Goal: Use online tool/utility: Utilize a website feature to perform a specific function

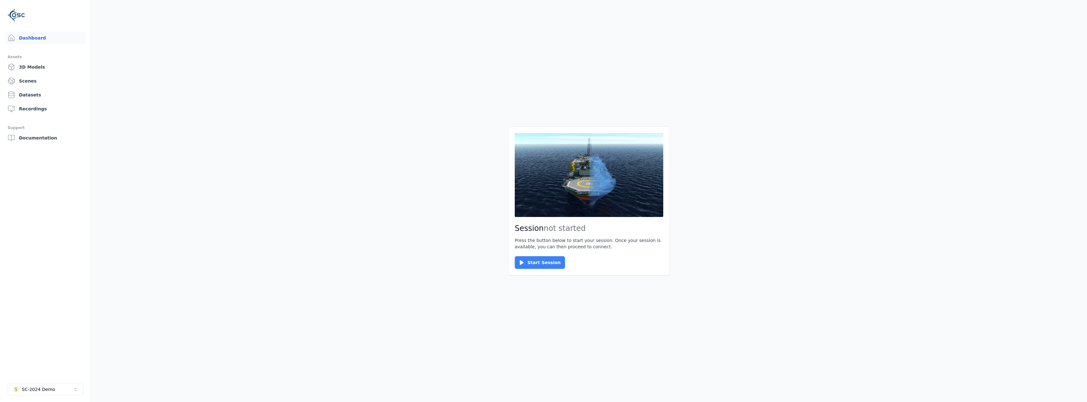
click at [536, 258] on button "Start Session" at bounding box center [540, 262] width 50 height 13
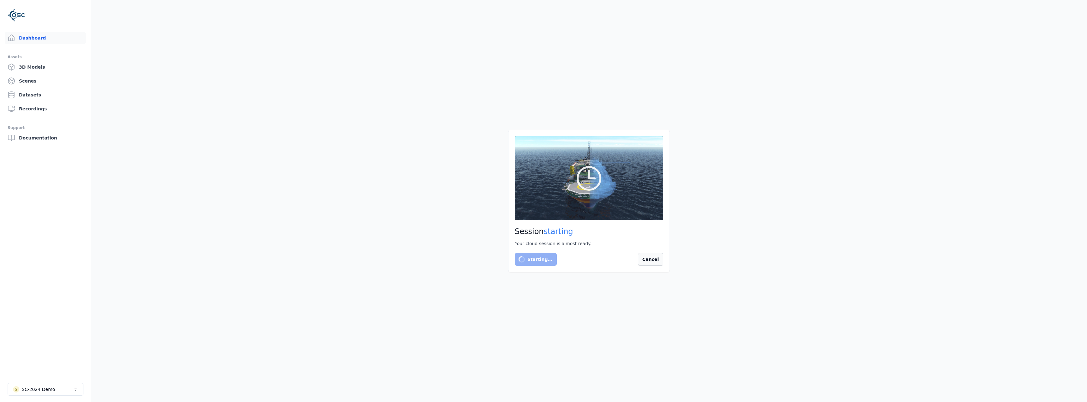
click at [649, 258] on button "Cancel" at bounding box center [650, 259] width 25 height 13
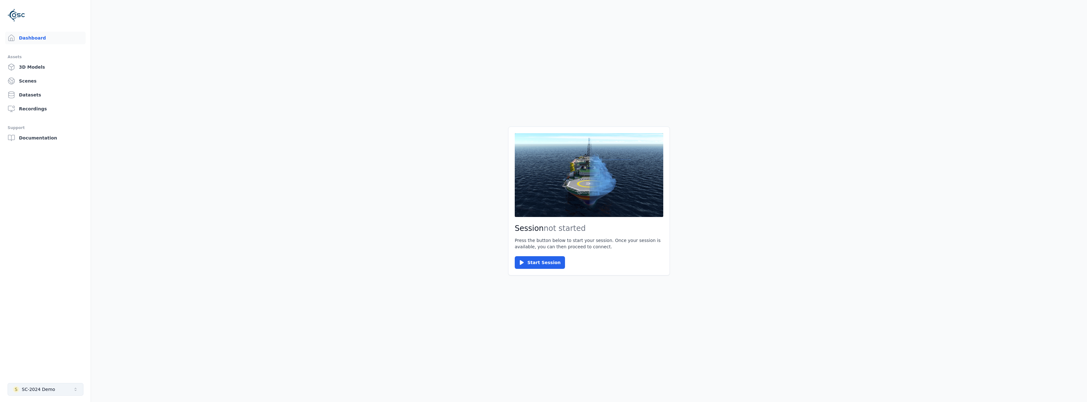
click at [75, 389] on icon "Select a workspace" at bounding box center [75, 389] width 5 height 5
click at [48, 350] on div "Rogaland Kommune" at bounding box center [44, 349] width 46 height 6
click at [542, 260] on button "Start Session" at bounding box center [540, 262] width 50 height 13
click at [526, 260] on button "Connect" at bounding box center [529, 262] width 29 height 13
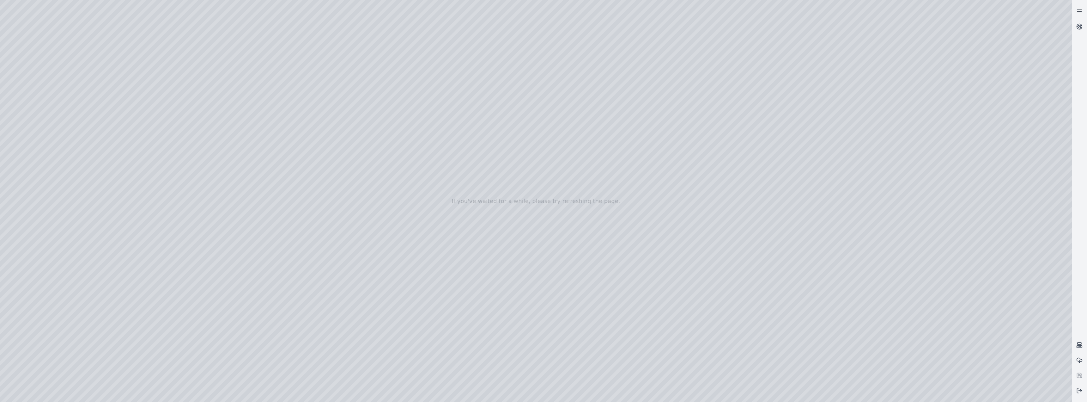
click at [1079, 11] on line at bounding box center [1080, 11] width 4 height 0
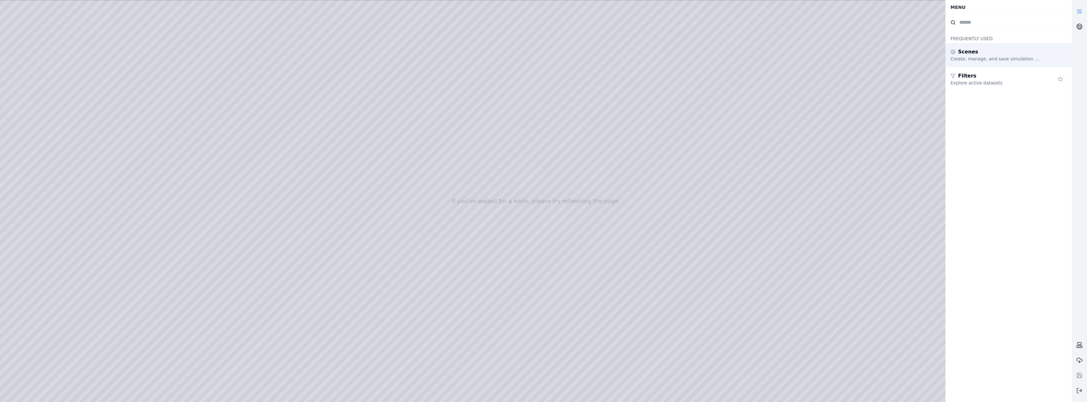
click at [968, 57] on div "Create, manage, and save simulation scenes" at bounding box center [996, 59] width 91 height 6
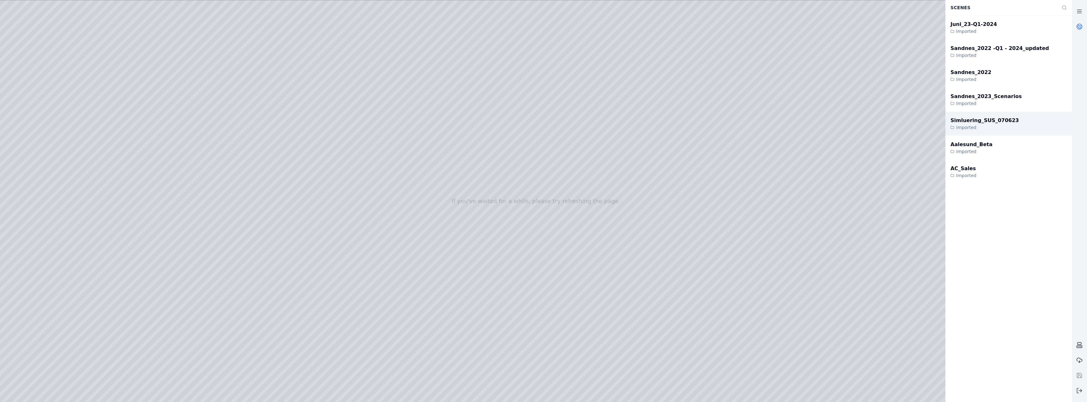
click at [965, 121] on div "Simluering_SUS_070623" at bounding box center [985, 121] width 68 height 8
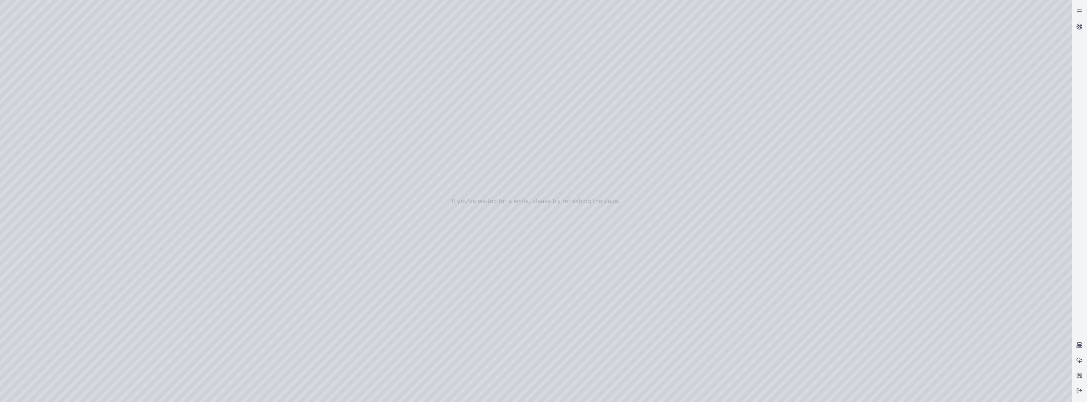
drag, startPoint x: 527, startPoint y: 131, endPoint x: 531, endPoint y: 102, distance: 29.3
drag, startPoint x: 524, startPoint y: 126, endPoint x: 516, endPoint y: 170, distance: 44.9
drag, startPoint x: 436, startPoint y: 156, endPoint x: 410, endPoint y: 174, distance: 32.0
click at [36, 134] on div at bounding box center [536, 200] width 1072 height 401
click at [51, 134] on div at bounding box center [536, 200] width 1072 height 401
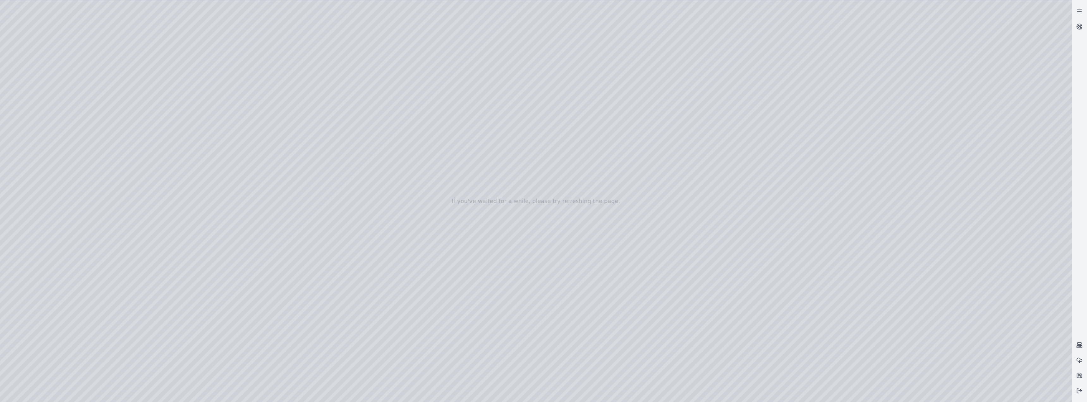
click at [51, 134] on div at bounding box center [536, 200] width 1072 height 401
click at [40, 148] on div at bounding box center [536, 200] width 1072 height 401
click at [31, 104] on div at bounding box center [536, 200] width 1072 height 401
click at [34, 255] on div at bounding box center [536, 200] width 1072 height 401
click at [27, 150] on div at bounding box center [536, 200] width 1072 height 401
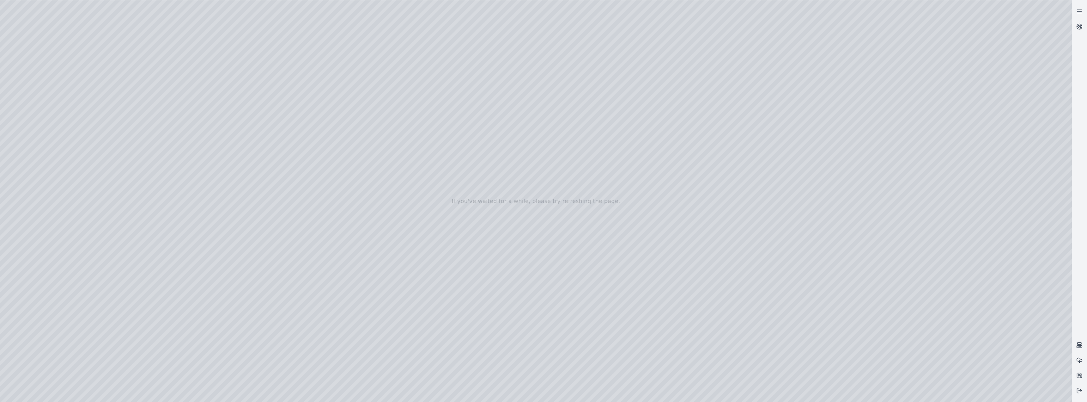
drag, startPoint x: 481, startPoint y: 190, endPoint x: 487, endPoint y: 215, distance: 25.0
click at [487, 215] on div at bounding box center [536, 200] width 1072 height 401
drag, startPoint x: 486, startPoint y: 201, endPoint x: 480, endPoint y: 217, distance: 17.1
drag, startPoint x: 479, startPoint y: 214, endPoint x: 433, endPoint y: 243, distance: 54.6
drag, startPoint x: 383, startPoint y: 194, endPoint x: 375, endPoint y: 191, distance: 8.0
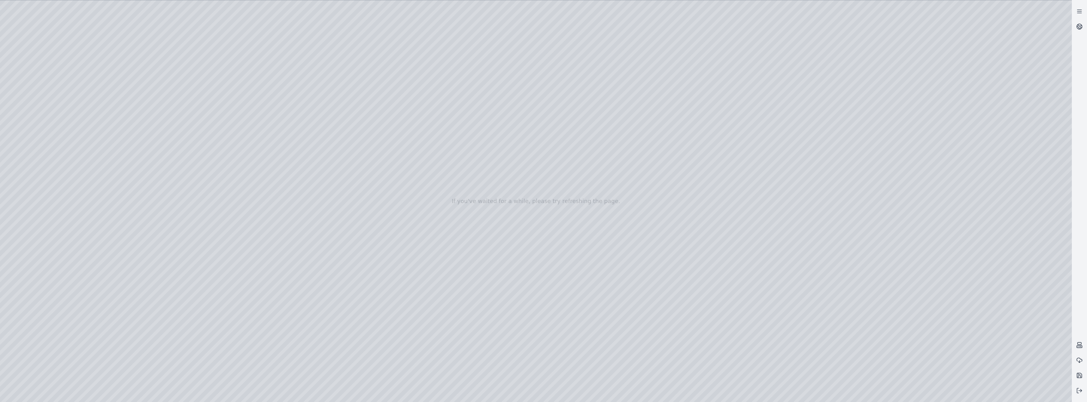
drag, startPoint x: 449, startPoint y: 197, endPoint x: 465, endPoint y: 198, distance: 15.9
drag, startPoint x: 595, startPoint y: 201, endPoint x: 476, endPoint y: 213, distance: 119.5
drag, startPoint x: 479, startPoint y: 221, endPoint x: 461, endPoint y: 224, distance: 18.3
drag, startPoint x: 592, startPoint y: 165, endPoint x: 492, endPoint y: 172, distance: 100.4
click at [35, 162] on div at bounding box center [536, 200] width 1072 height 401
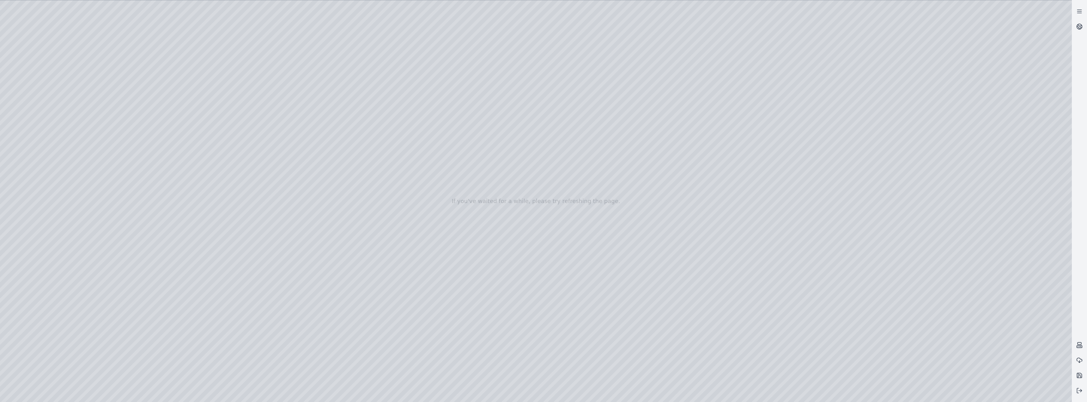
click at [689, 141] on div at bounding box center [536, 200] width 1072 height 401
drag, startPoint x: 824, startPoint y: 279, endPoint x: 687, endPoint y: 96, distance: 228.9
click at [574, 198] on div at bounding box center [536, 200] width 1072 height 401
click at [567, 206] on div at bounding box center [536, 200] width 1072 height 401
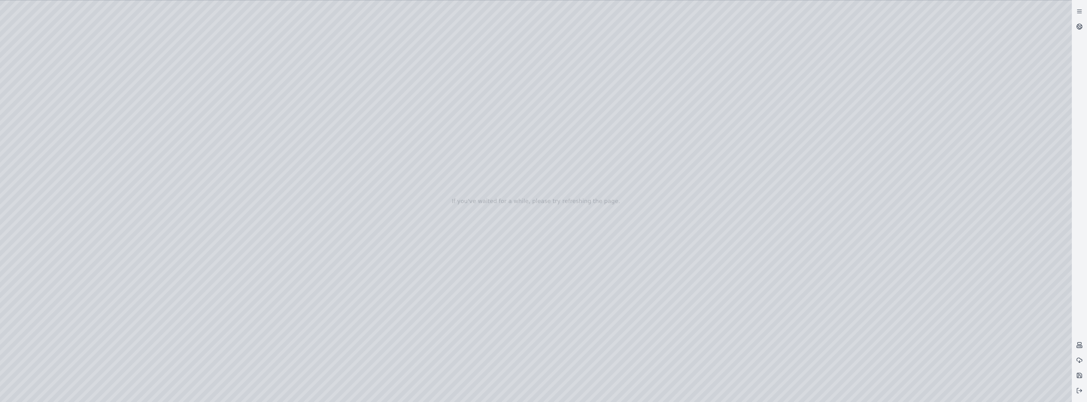
drag, startPoint x: 638, startPoint y: 56, endPoint x: 634, endPoint y: 168, distance: 111.3
click at [630, 146] on div at bounding box center [536, 200] width 1072 height 401
click at [174, 123] on div at bounding box center [536, 200] width 1072 height 401
click at [606, 156] on div at bounding box center [536, 200] width 1072 height 401
drag, startPoint x: 591, startPoint y: 259, endPoint x: 581, endPoint y: 59, distance: 200.0
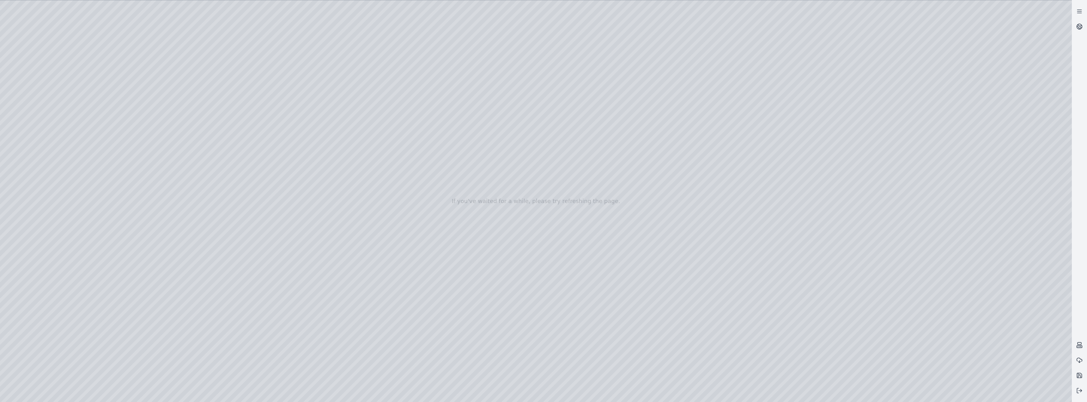
click at [173, 164] on div at bounding box center [536, 200] width 1072 height 401
click at [479, 215] on div at bounding box center [536, 200] width 1072 height 401
drag, startPoint x: 498, startPoint y: 129, endPoint x: 467, endPoint y: 303, distance: 177.1
click at [150, 253] on div at bounding box center [536, 200] width 1072 height 401
click at [117, 272] on div at bounding box center [536, 200] width 1072 height 401
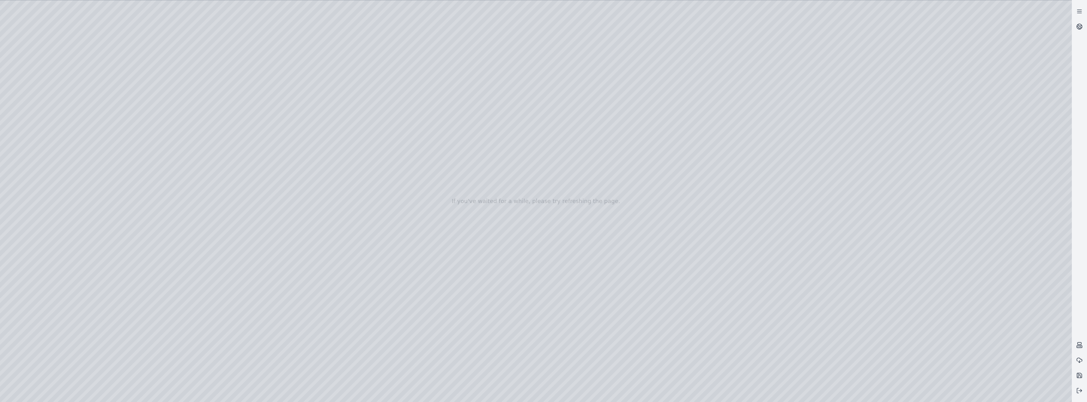
click at [150, 252] on div at bounding box center [536, 200] width 1072 height 401
click at [126, 284] on div at bounding box center [536, 200] width 1072 height 401
click at [151, 250] on div at bounding box center [536, 200] width 1072 height 401
click at [113, 295] on div at bounding box center [536, 200] width 1072 height 401
click at [171, 122] on div at bounding box center [536, 200] width 1072 height 401
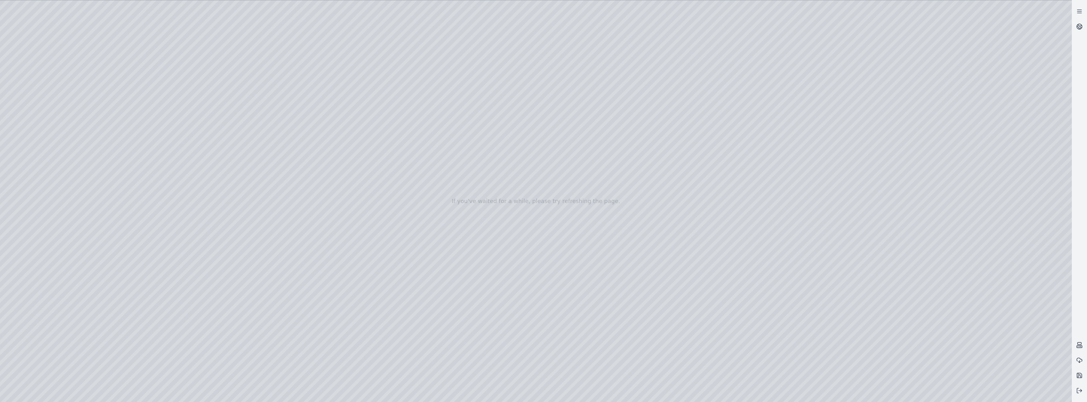
drag, startPoint x: 555, startPoint y: 71, endPoint x: 617, endPoint y: 161, distance: 109.2
click at [615, 140] on div at bounding box center [536, 200] width 1072 height 401
click at [151, 251] on div at bounding box center [536, 200] width 1072 height 401
click at [125, 262] on div at bounding box center [536, 200] width 1072 height 401
drag, startPoint x: 444, startPoint y: 259, endPoint x: 501, endPoint y: 139, distance: 132.1
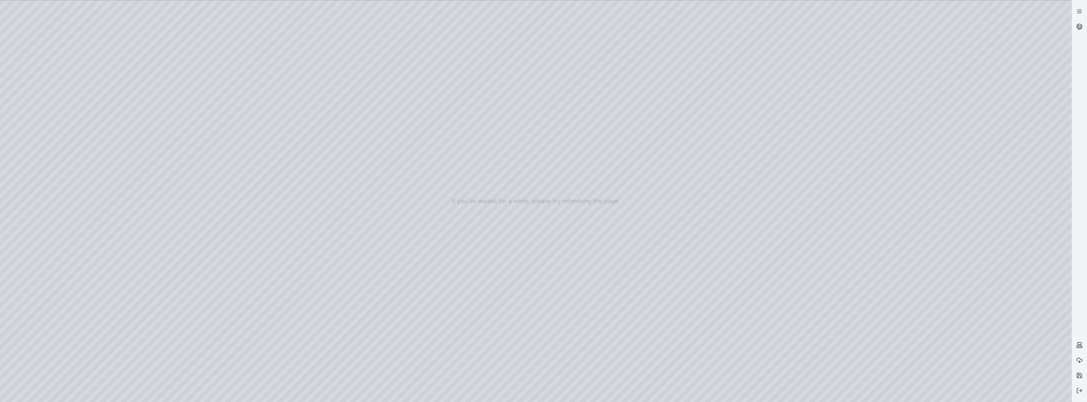
click at [149, 252] on div at bounding box center [536, 200] width 1072 height 401
click at [111, 283] on div at bounding box center [536, 200] width 1072 height 401
drag, startPoint x: 527, startPoint y: 213, endPoint x: 506, endPoint y: 230, distance: 26.7
drag, startPoint x: 571, startPoint y: 185, endPoint x: 553, endPoint y: 228, distance: 46.7
click at [39, 166] on div at bounding box center [536, 200] width 1072 height 401
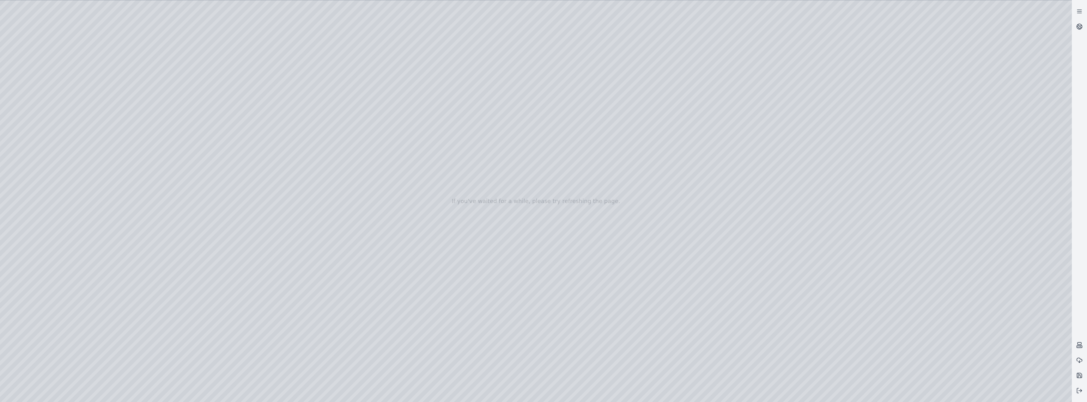
drag, startPoint x: 738, startPoint y: 164, endPoint x: 490, endPoint y: 160, distance: 248.5
drag, startPoint x: 516, startPoint y: 91, endPoint x: 569, endPoint y: 120, distance: 60.1
drag, startPoint x: 504, startPoint y: 145, endPoint x: 475, endPoint y: 130, distance: 32.8
drag, startPoint x: 529, startPoint y: 247, endPoint x: 627, endPoint y: 235, distance: 98.7
drag, startPoint x: 526, startPoint y: 245, endPoint x: 565, endPoint y: 155, distance: 98.7
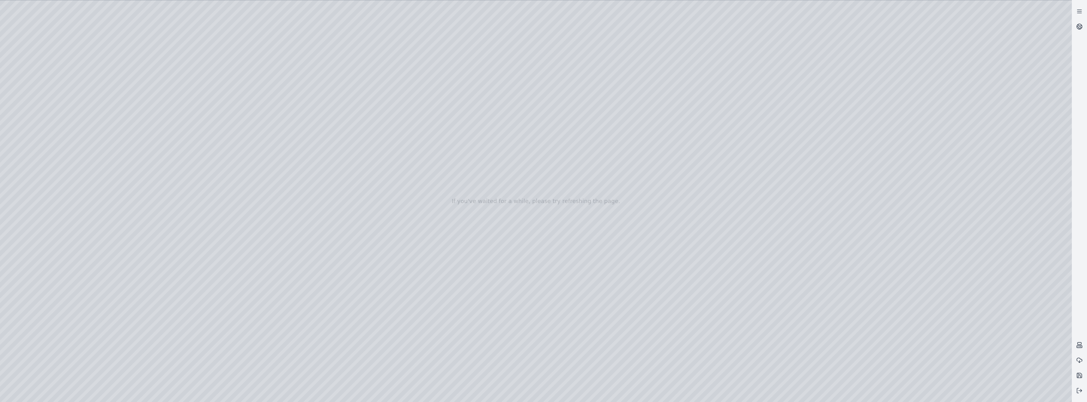
drag, startPoint x: 437, startPoint y: 231, endPoint x: 433, endPoint y: 252, distance: 20.9
drag, startPoint x: 447, startPoint y: 219, endPoint x: 395, endPoint y: 310, distance: 104.2
drag, startPoint x: 467, startPoint y: 245, endPoint x: 434, endPoint y: 185, distance: 68.2
drag, startPoint x: 495, startPoint y: 164, endPoint x: 463, endPoint y: 167, distance: 32.0
drag, startPoint x: 332, startPoint y: 119, endPoint x: 787, endPoint y: 265, distance: 478.3
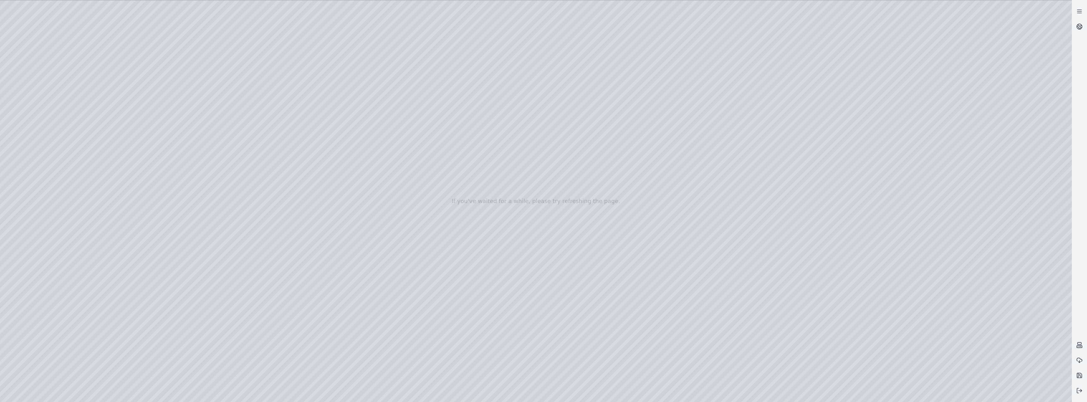
drag, startPoint x: 639, startPoint y: 235, endPoint x: 346, endPoint y: 184, distance: 297.4
drag, startPoint x: 548, startPoint y: 167, endPoint x: 541, endPoint y: 162, distance: 8.5
drag, startPoint x: 586, startPoint y: 188, endPoint x: 473, endPoint y: 87, distance: 151.7
drag, startPoint x: 425, startPoint y: 111, endPoint x: 469, endPoint y: 183, distance: 84.0
drag, startPoint x: 335, startPoint y: 178, endPoint x: 494, endPoint y: 232, distance: 167.6
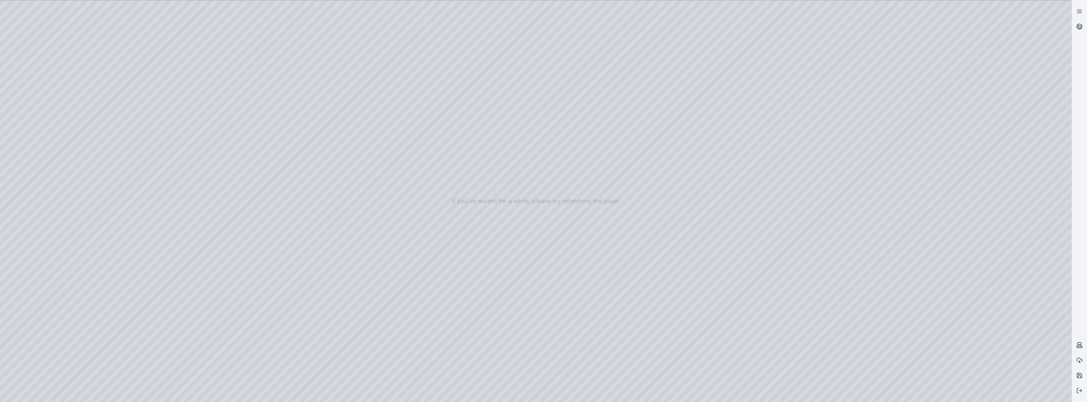
drag, startPoint x: 652, startPoint y: 279, endPoint x: 519, endPoint y: 244, distance: 137.8
drag, startPoint x: 759, startPoint y: 260, endPoint x: 695, endPoint y: 250, distance: 65.2
click at [40, 162] on div at bounding box center [536, 200] width 1072 height 401
click at [177, 123] on div at bounding box center [536, 200] width 1072 height 401
drag, startPoint x: 952, startPoint y: 307, endPoint x: 549, endPoint y: 243, distance: 407.3
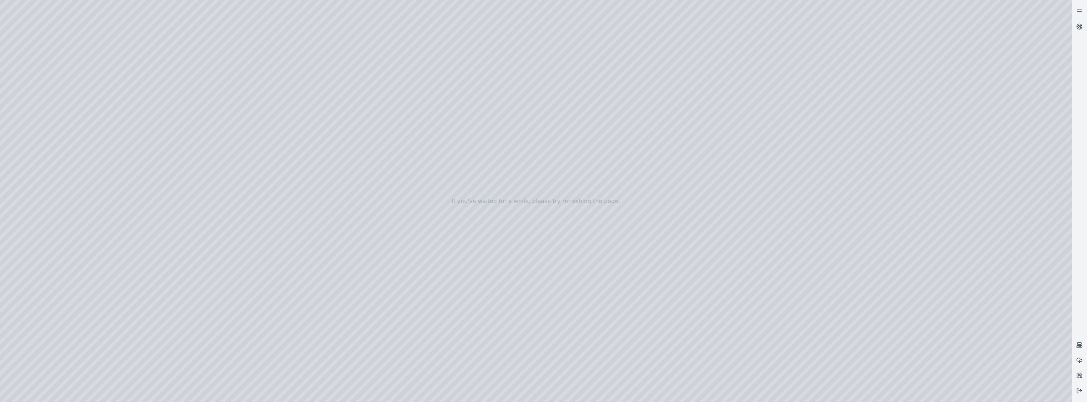
click at [845, 275] on div at bounding box center [536, 200] width 1072 height 401
drag, startPoint x: 605, startPoint y: 270, endPoint x: 1087, endPoint y: 417, distance: 503.7
click at [171, 164] on div at bounding box center [536, 200] width 1072 height 401
drag, startPoint x: 268, startPoint y: 213, endPoint x: 702, endPoint y: 297, distance: 441.4
drag, startPoint x: 394, startPoint y: 248, endPoint x: 620, endPoint y: 298, distance: 231.6
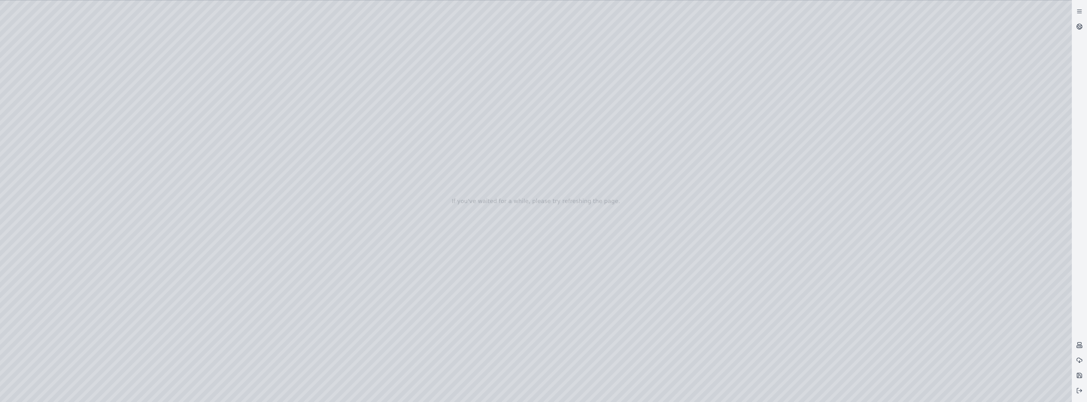
click at [402, 177] on div at bounding box center [536, 200] width 1072 height 401
drag, startPoint x: 750, startPoint y: 272, endPoint x: 512, endPoint y: 207, distance: 246.8
drag, startPoint x: 681, startPoint y: 241, endPoint x: 531, endPoint y: 223, distance: 151.5
drag, startPoint x: 502, startPoint y: 240, endPoint x: 756, endPoint y: 262, distance: 255.1
click at [170, 124] on div at bounding box center [536, 200] width 1072 height 401
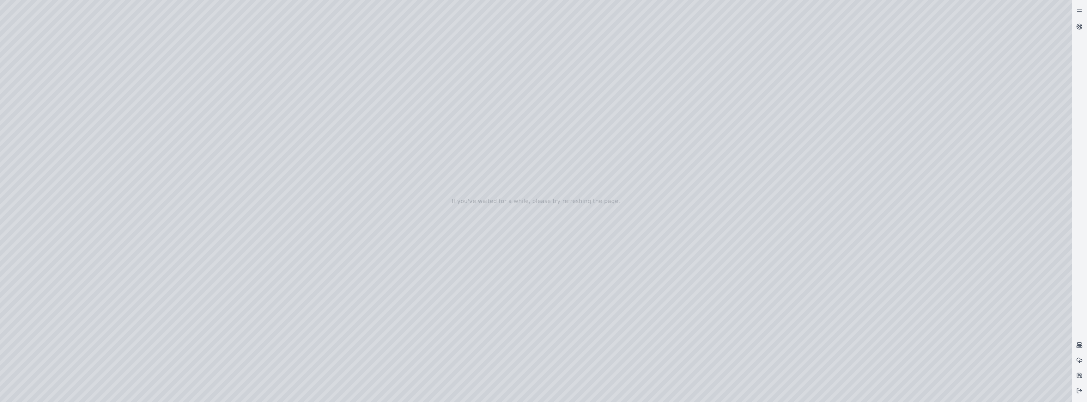
click at [138, 167] on div at bounding box center [536, 200] width 1072 height 401
click at [38, 163] on div at bounding box center [536, 200] width 1072 height 401
click at [123, 166] on div at bounding box center [536, 200] width 1072 height 401
click at [73, 163] on div at bounding box center [536, 200] width 1072 height 401
click at [156, 208] on div at bounding box center [536, 200] width 1072 height 401
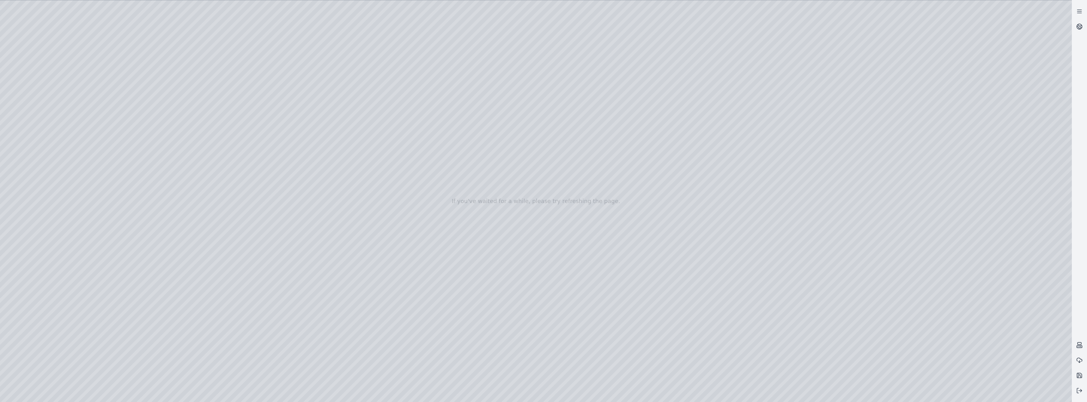
click at [151, 248] on div at bounding box center [536, 200] width 1072 height 401
click at [119, 259] on div at bounding box center [536, 200] width 1072 height 401
click at [171, 120] on div at bounding box center [536, 200] width 1072 height 401
drag, startPoint x: 734, startPoint y: 215, endPoint x: 613, endPoint y: 194, distance: 123.4
drag, startPoint x: 722, startPoint y: 185, endPoint x: 590, endPoint y: 206, distance: 133.4
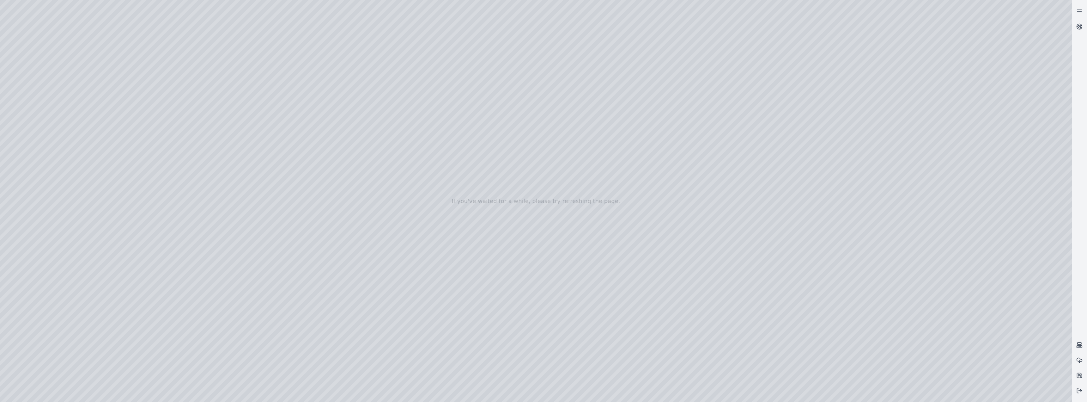
click at [695, 175] on div at bounding box center [536, 200] width 1072 height 401
drag, startPoint x: 623, startPoint y: 209, endPoint x: 575, endPoint y: 170, distance: 61.8
click at [159, 207] on div at bounding box center [536, 200] width 1072 height 401
click at [160, 210] on div at bounding box center [536, 200] width 1072 height 401
click at [46, 194] on div at bounding box center [536, 200] width 1072 height 401
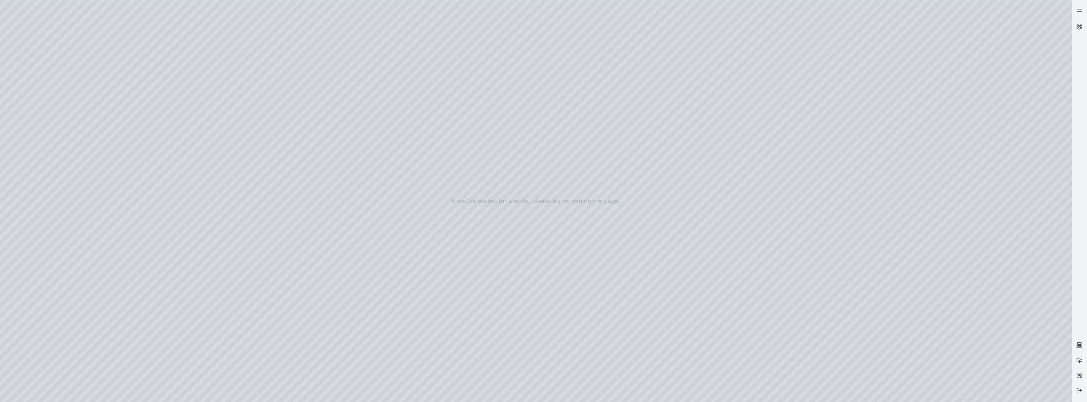
click at [143, 175] on div at bounding box center [536, 200] width 1072 height 401
click at [123, 156] on div at bounding box center [536, 200] width 1072 height 401
click at [152, 194] on div at bounding box center [536, 200] width 1072 height 401
click at [135, 206] on div at bounding box center [536, 200] width 1072 height 401
click at [105, 147] on div at bounding box center [536, 200] width 1072 height 401
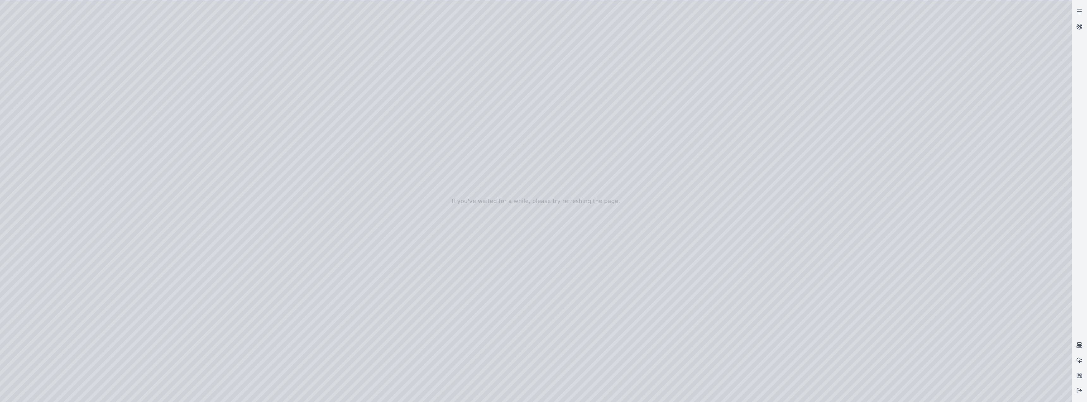
click at [123, 184] on div at bounding box center [536, 200] width 1072 height 401
click at [185, 223] on div at bounding box center [536, 200] width 1072 height 401
click at [35, 166] on div at bounding box center [536, 200] width 1072 height 401
click at [133, 125] on div at bounding box center [536, 200] width 1072 height 401
click at [120, 163] on div at bounding box center [536, 200] width 1072 height 401
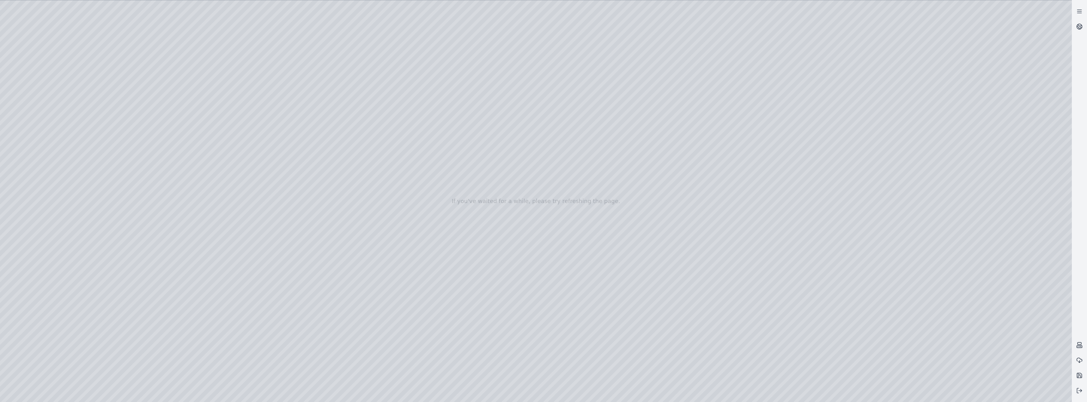
click at [150, 252] on div at bounding box center [536, 200] width 1072 height 401
click at [140, 251] on div at bounding box center [536, 200] width 1072 height 401
click at [150, 253] on div at bounding box center [536, 200] width 1072 height 401
click at [128, 272] on div at bounding box center [536, 200] width 1072 height 401
click at [556, 203] on div at bounding box center [536, 200] width 1072 height 401
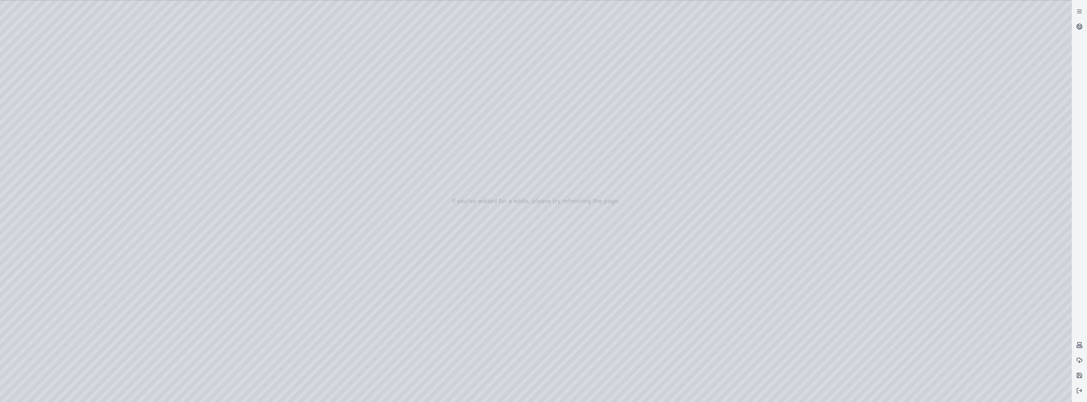
click at [170, 124] on div at bounding box center [536, 200] width 1072 height 401
click at [636, 147] on div at bounding box center [536, 200] width 1072 height 401
click at [157, 207] on div at bounding box center [536, 200] width 1072 height 401
click at [133, 124] on div at bounding box center [536, 200] width 1072 height 401
click at [130, 120] on div at bounding box center [536, 200] width 1072 height 401
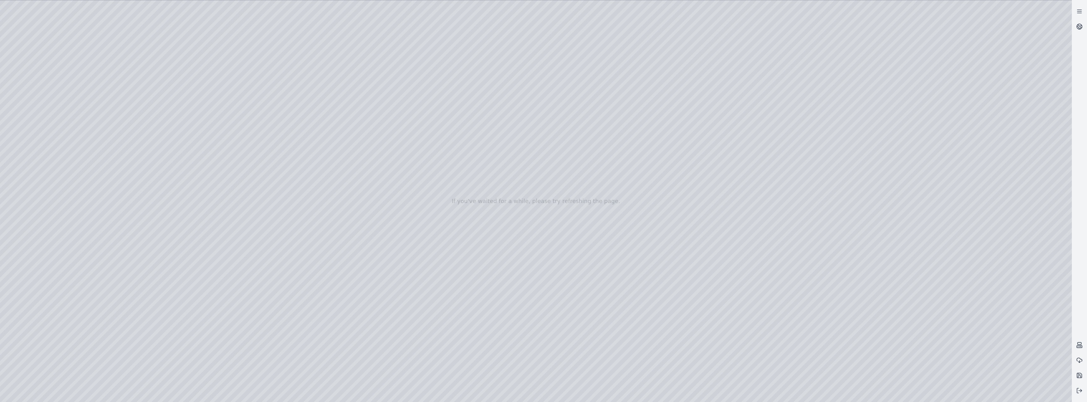
click at [169, 238] on div at bounding box center [536, 200] width 1072 height 401
click at [126, 169] on div at bounding box center [536, 200] width 1072 height 401
click at [160, 132] on div at bounding box center [536, 200] width 1072 height 401
click at [169, 122] on div at bounding box center [536, 200] width 1072 height 401
click at [602, 199] on div at bounding box center [536, 200] width 1072 height 401
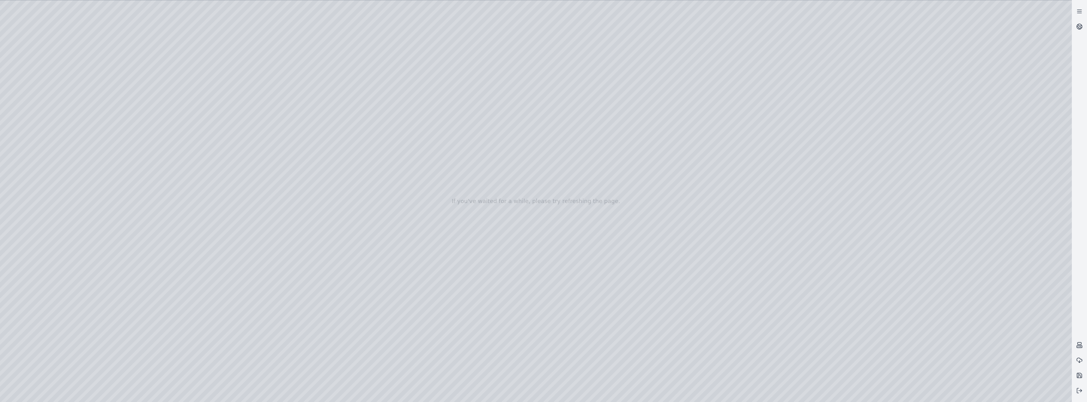
click at [168, 163] on div at bounding box center [536, 200] width 1072 height 401
click at [144, 164] on div at bounding box center [536, 200] width 1072 height 401
click at [43, 149] on div at bounding box center [536, 200] width 1072 height 401
click at [39, 163] on div at bounding box center [536, 200] width 1072 height 401
click at [130, 123] on div at bounding box center [536, 200] width 1072 height 401
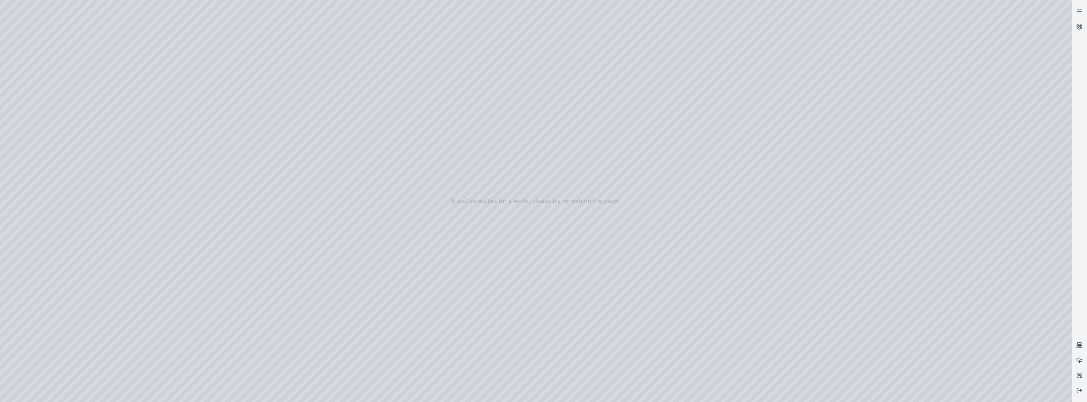
click at [150, 250] on div at bounding box center [536, 200] width 1072 height 401
click at [114, 260] on div at bounding box center [536, 200] width 1072 height 401
click at [151, 253] on div at bounding box center [536, 200] width 1072 height 401
click at [119, 292] on div at bounding box center [536, 200] width 1072 height 401
click at [142, 124] on div at bounding box center [536, 200] width 1072 height 401
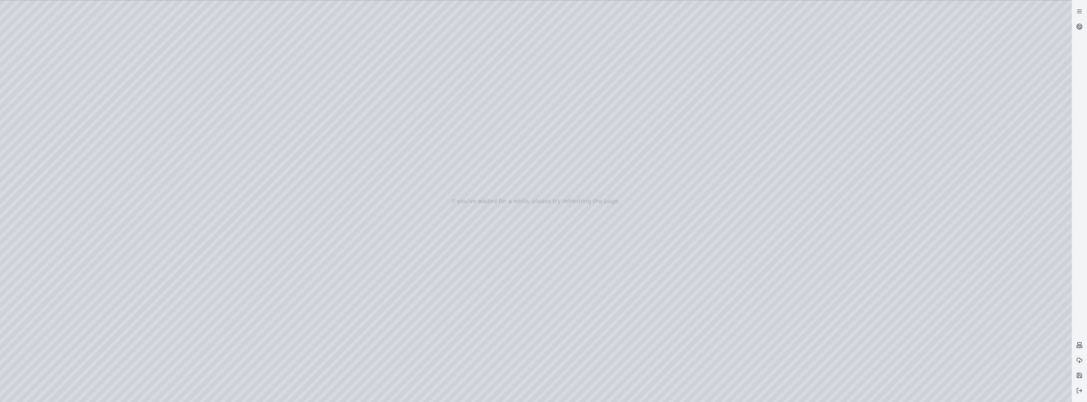
click at [121, 124] on div at bounding box center [536, 200] width 1072 height 401
click at [586, 199] on div at bounding box center [536, 200] width 1072 height 401
click at [177, 122] on div at bounding box center [536, 200] width 1072 height 401
click at [641, 129] on div at bounding box center [536, 200] width 1072 height 401
click at [156, 207] on div at bounding box center [536, 200] width 1072 height 401
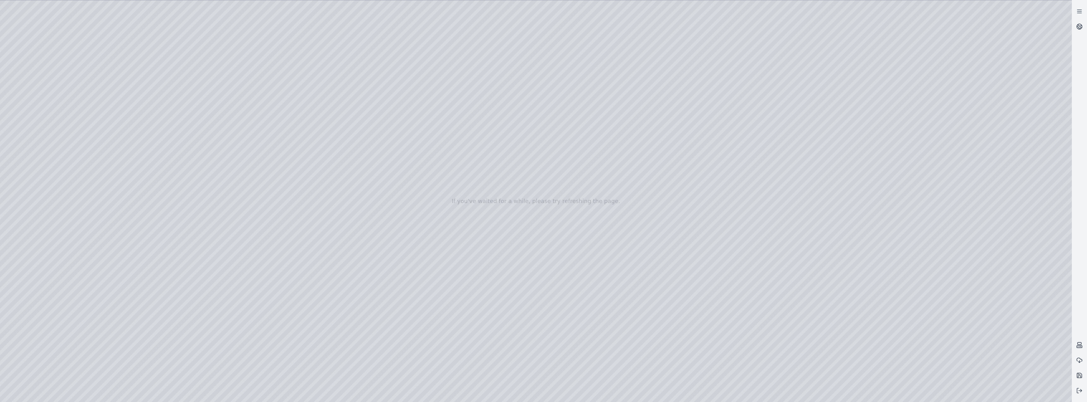
drag, startPoint x: 344, startPoint y: 176, endPoint x: 492, endPoint y: 179, distance: 148.3
click at [177, 166] on div at bounding box center [536, 200] width 1072 height 401
click at [155, 165] on div at bounding box center [536, 200] width 1072 height 401
click at [120, 165] on div at bounding box center [536, 200] width 1072 height 401
click at [154, 147] on div at bounding box center [536, 200] width 1072 height 401
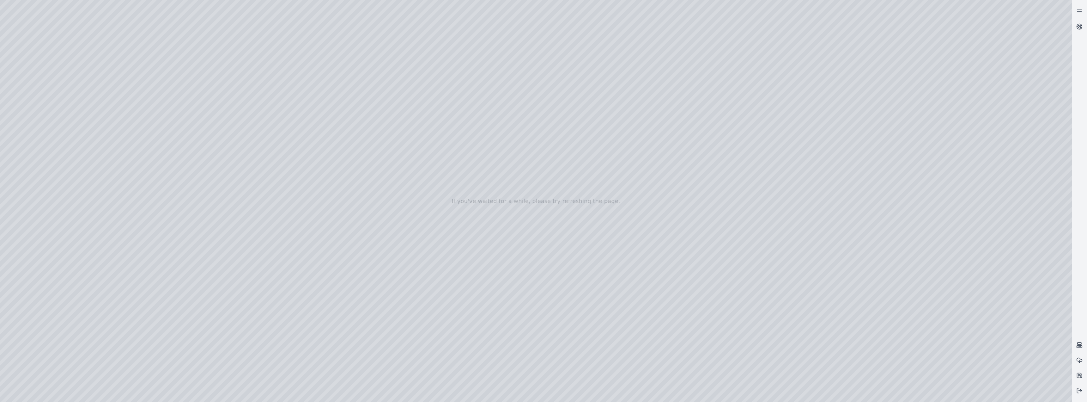
click at [36, 166] on div at bounding box center [536, 200] width 1072 height 401
click at [514, 225] on div at bounding box center [536, 200] width 1072 height 401
drag, startPoint x: 1006, startPoint y: 123, endPoint x: 975, endPoint y: 125, distance: 30.7
click at [975, 125] on div at bounding box center [536, 200] width 1072 height 401
click at [513, 321] on div at bounding box center [536, 200] width 1072 height 401
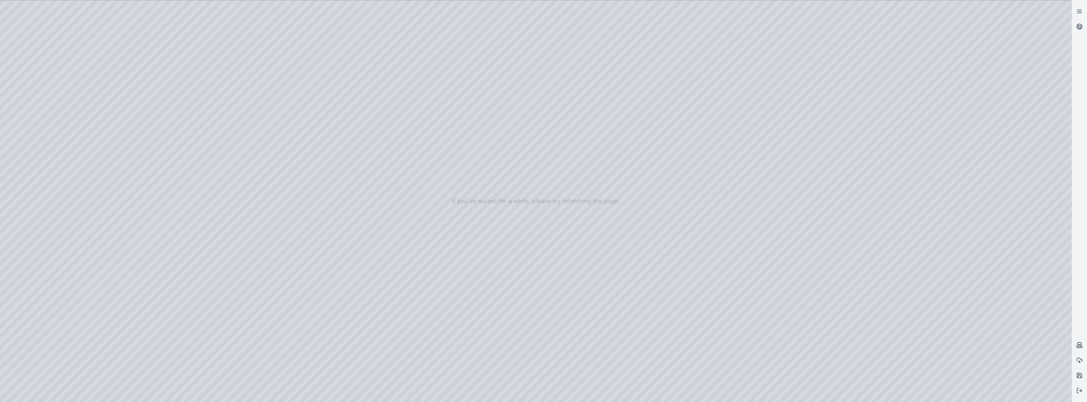
drag, startPoint x: 1007, startPoint y: 124, endPoint x: 976, endPoint y: 125, distance: 30.7
click at [976, 125] on div at bounding box center [536, 200] width 1072 height 401
drag, startPoint x: 418, startPoint y: 175, endPoint x: 547, endPoint y: 168, distance: 129.5
